Goal: Task Accomplishment & Management: Manage account settings

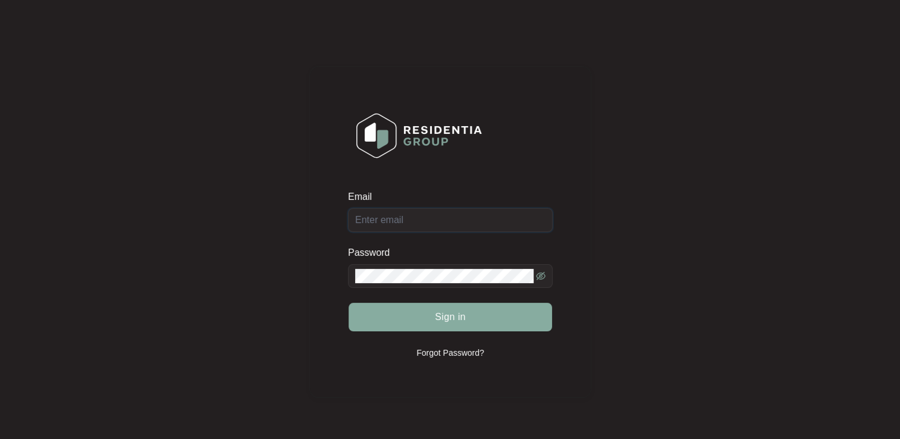
type input "[EMAIL_ADDRESS][DOMAIN_NAME]"
click at [463, 316] on span "Sign in" at bounding box center [450, 317] width 31 height 14
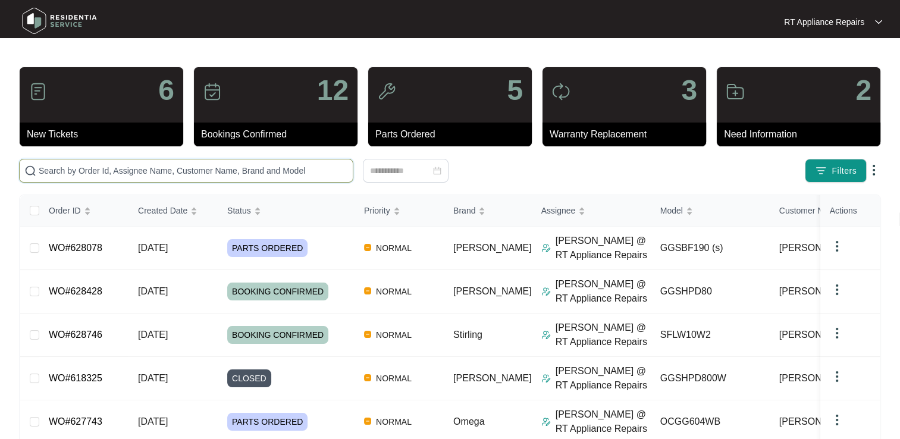
click at [183, 167] on input "text" at bounding box center [193, 170] width 309 height 13
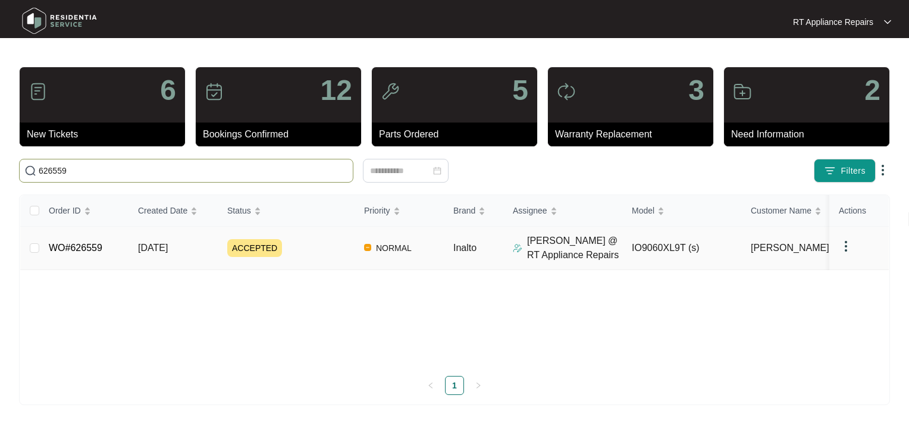
type input "626559"
click at [78, 250] on link "WO#626559" at bounding box center [76, 248] width 54 height 10
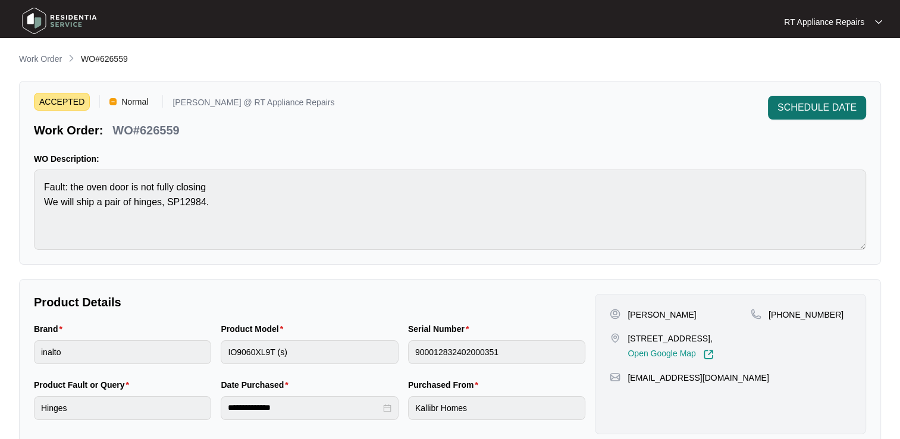
click at [800, 109] on span "SCHEDULE DATE" at bounding box center [816, 107] width 79 height 14
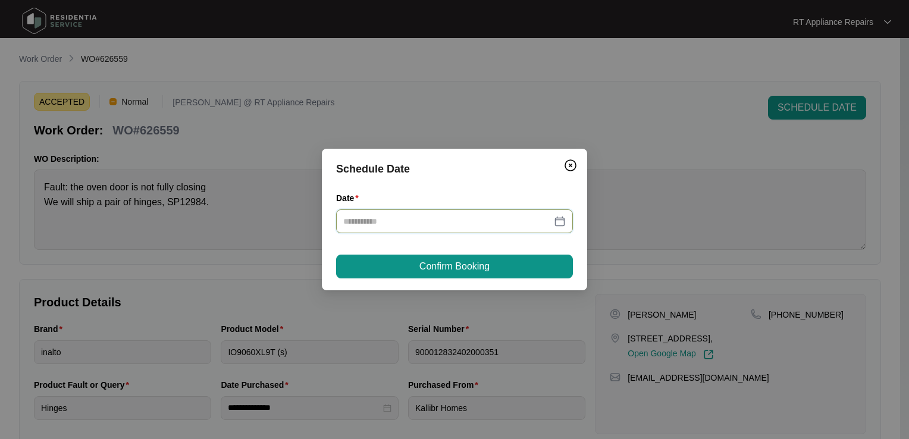
click at [389, 221] on input "Date" at bounding box center [447, 221] width 208 height 13
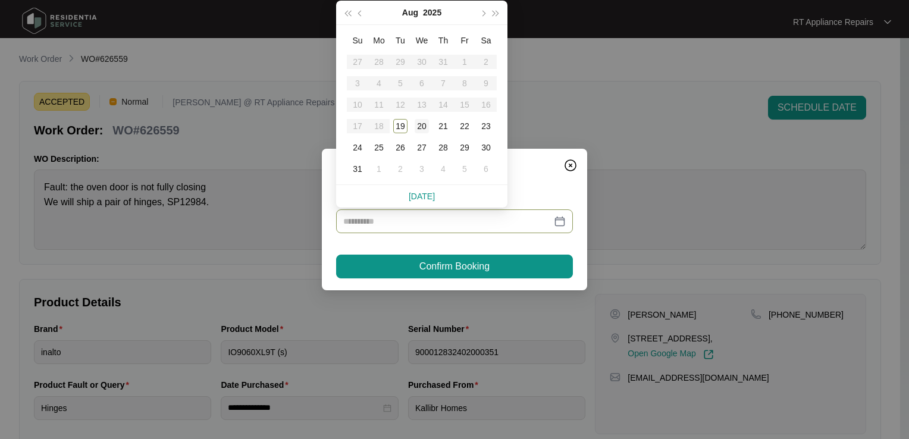
click at [418, 126] on div "20" at bounding box center [421, 126] width 14 height 14
type input "**********"
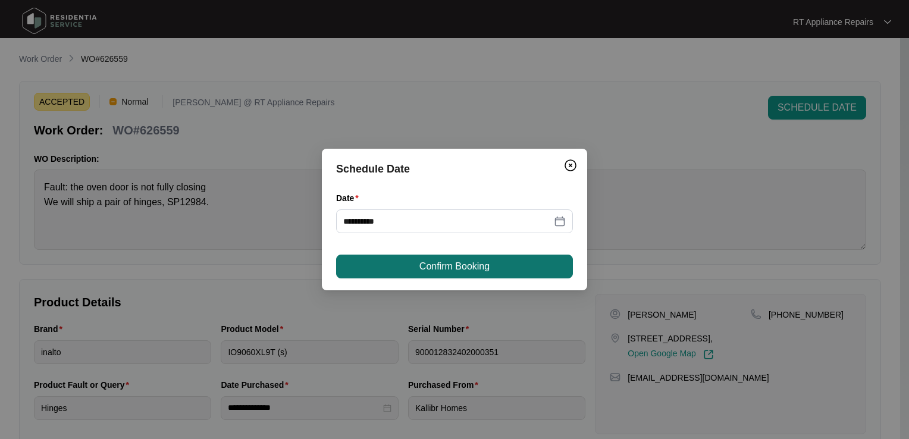
click at [448, 268] on span "Confirm Booking" at bounding box center [454, 266] width 70 height 14
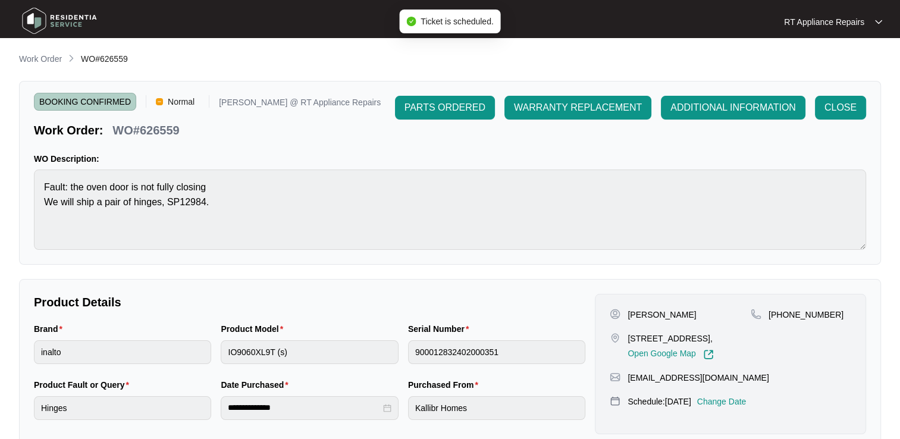
click at [841, 23] on p "RT Appliance Repairs" at bounding box center [824, 22] width 80 height 12
click at [815, 65] on p "Log Out" at bounding box center [842, 63] width 60 height 12
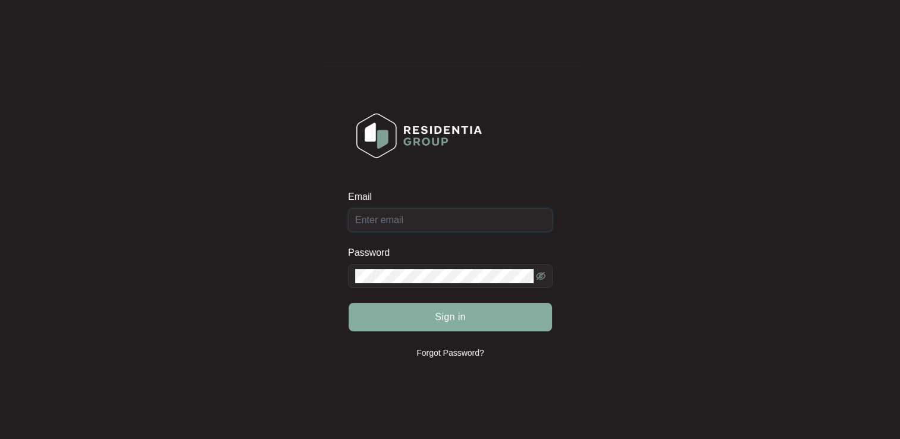
type input "[EMAIL_ADDRESS][DOMAIN_NAME]"
click at [448, 318] on span "Sign in" at bounding box center [450, 317] width 31 height 14
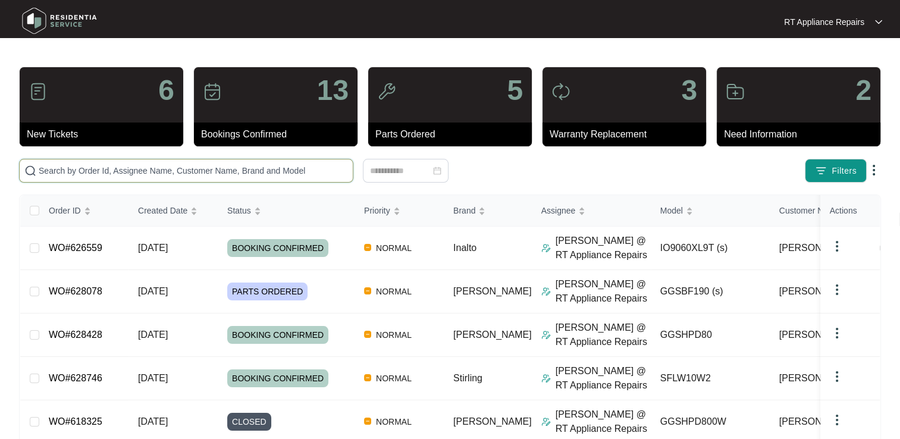
click at [183, 170] on input "text" at bounding box center [193, 170] width 309 height 13
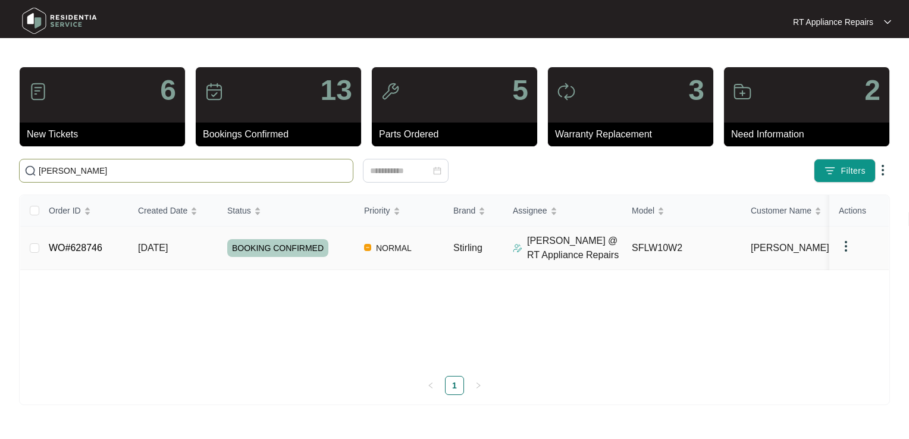
type input "[PERSON_NAME]"
click at [69, 252] on link "WO#628746" at bounding box center [76, 248] width 54 height 10
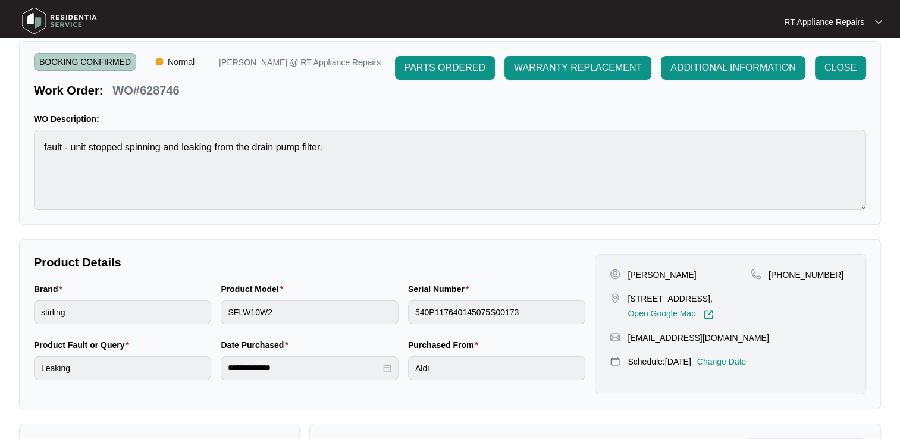
scroll to position [59, 0]
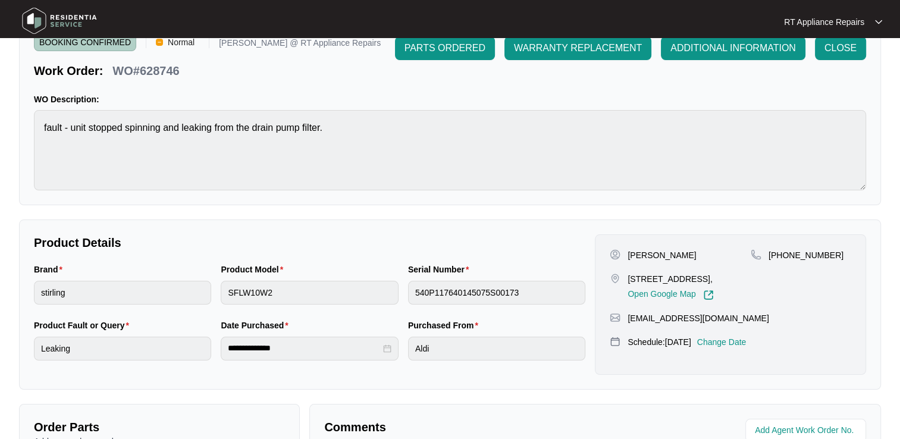
click at [737, 348] on p "Change Date" at bounding box center [721, 342] width 49 height 12
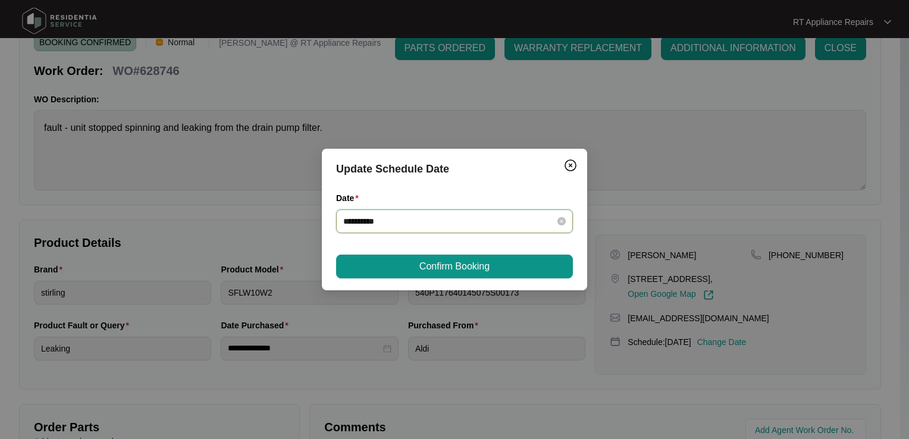
click at [427, 225] on input "**********" at bounding box center [447, 221] width 208 height 13
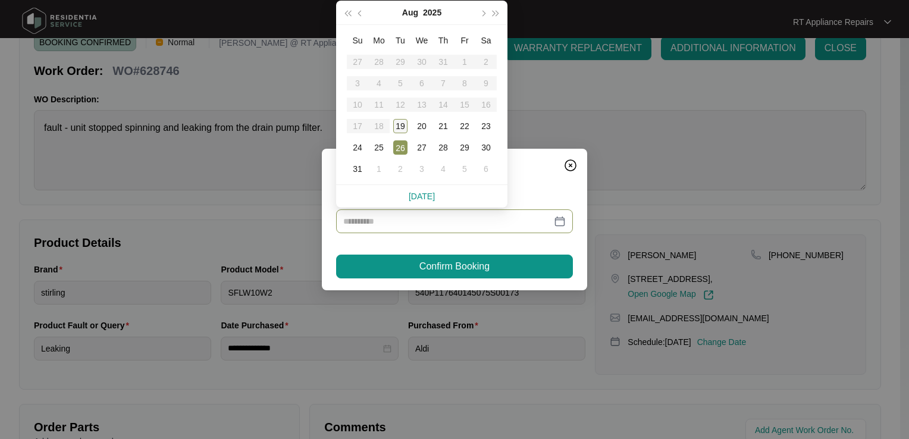
click at [401, 127] on div "19" at bounding box center [400, 126] width 14 height 14
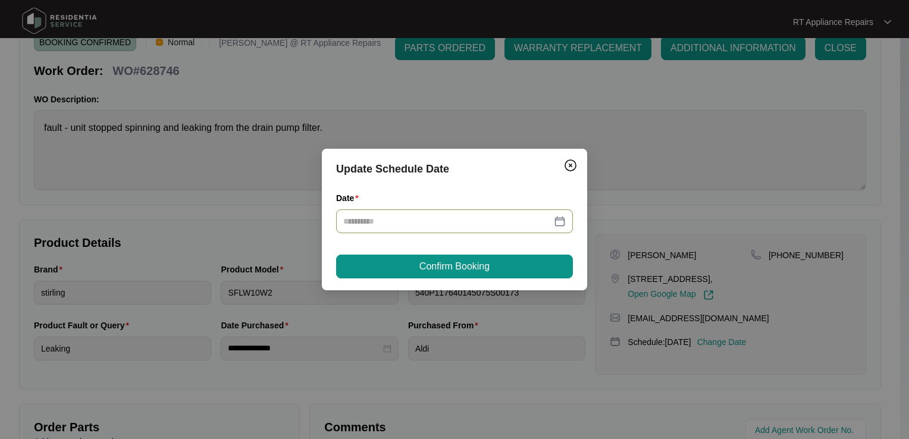
type input "**********"
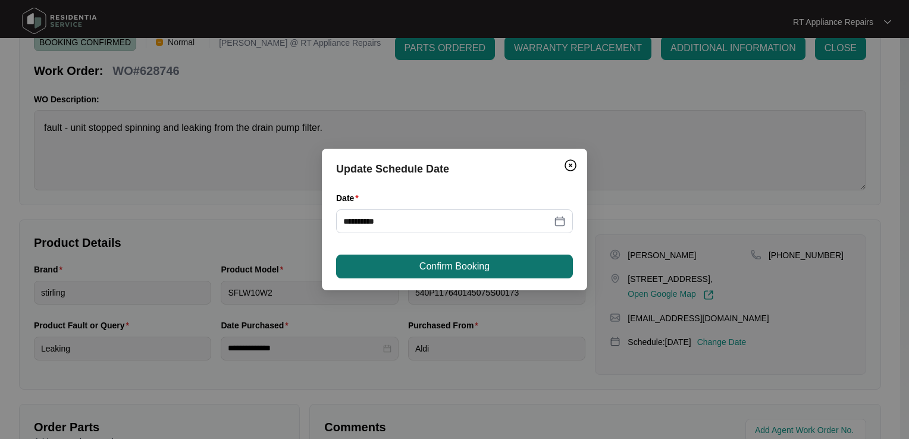
click at [460, 270] on span "Confirm Booking" at bounding box center [454, 266] width 70 height 14
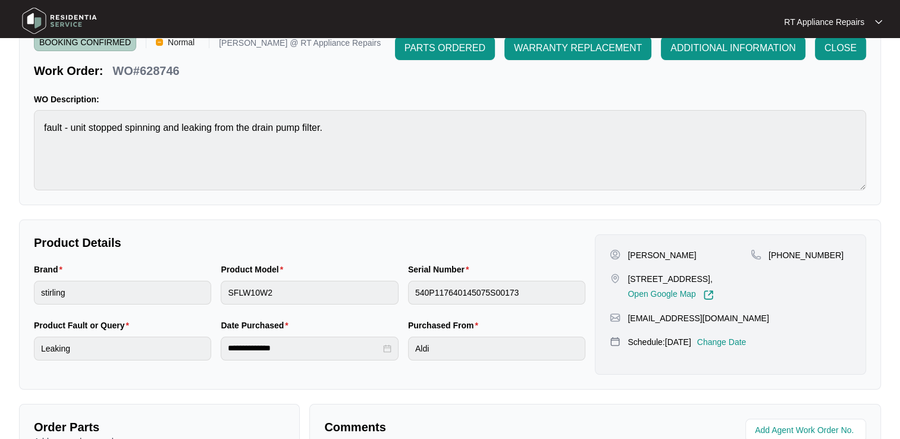
click at [853, 22] on p "RT Appliance Repairs" at bounding box center [824, 22] width 80 height 12
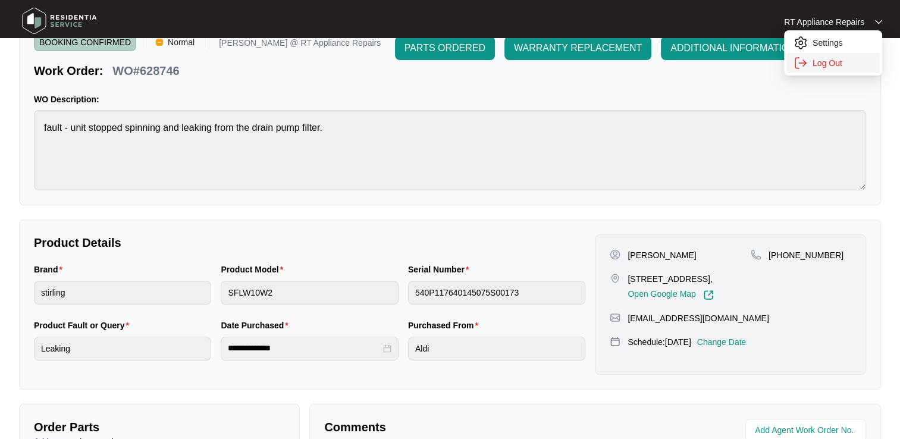
click at [836, 62] on p "Log Out" at bounding box center [842, 63] width 60 height 12
